Goal: Go to known website: Access a specific website the user already knows

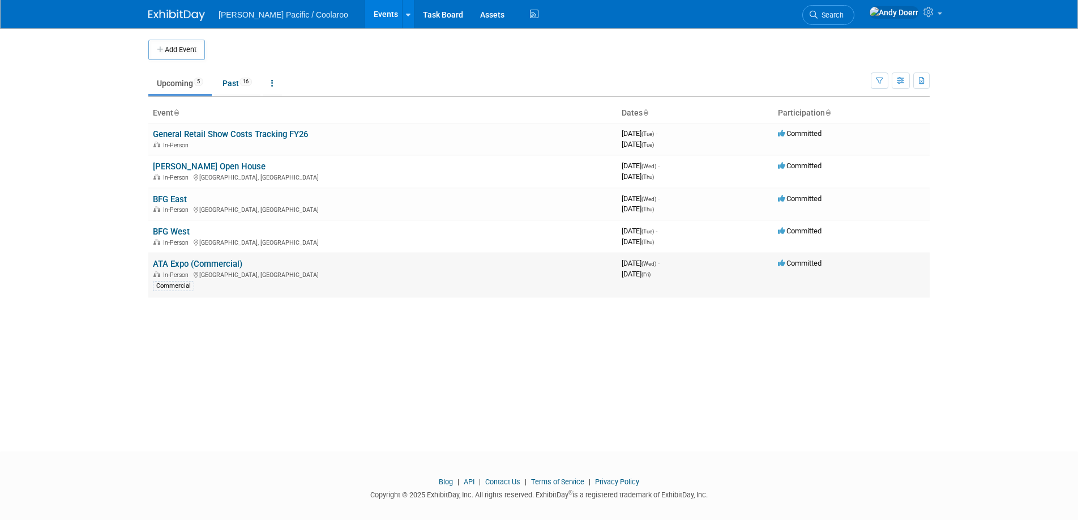
click at [215, 267] on link "ATA Expo (Commercial)" at bounding box center [197, 264] width 89 height 10
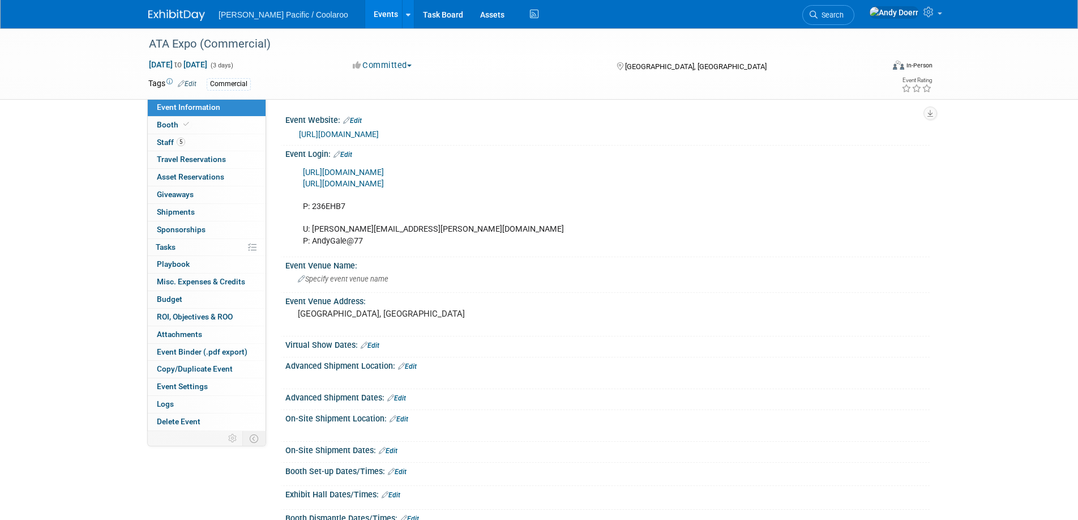
click at [384, 175] on link "[URL][DOMAIN_NAME]" at bounding box center [343, 173] width 81 height 10
